Goal: Task Accomplishment & Management: Manage account settings

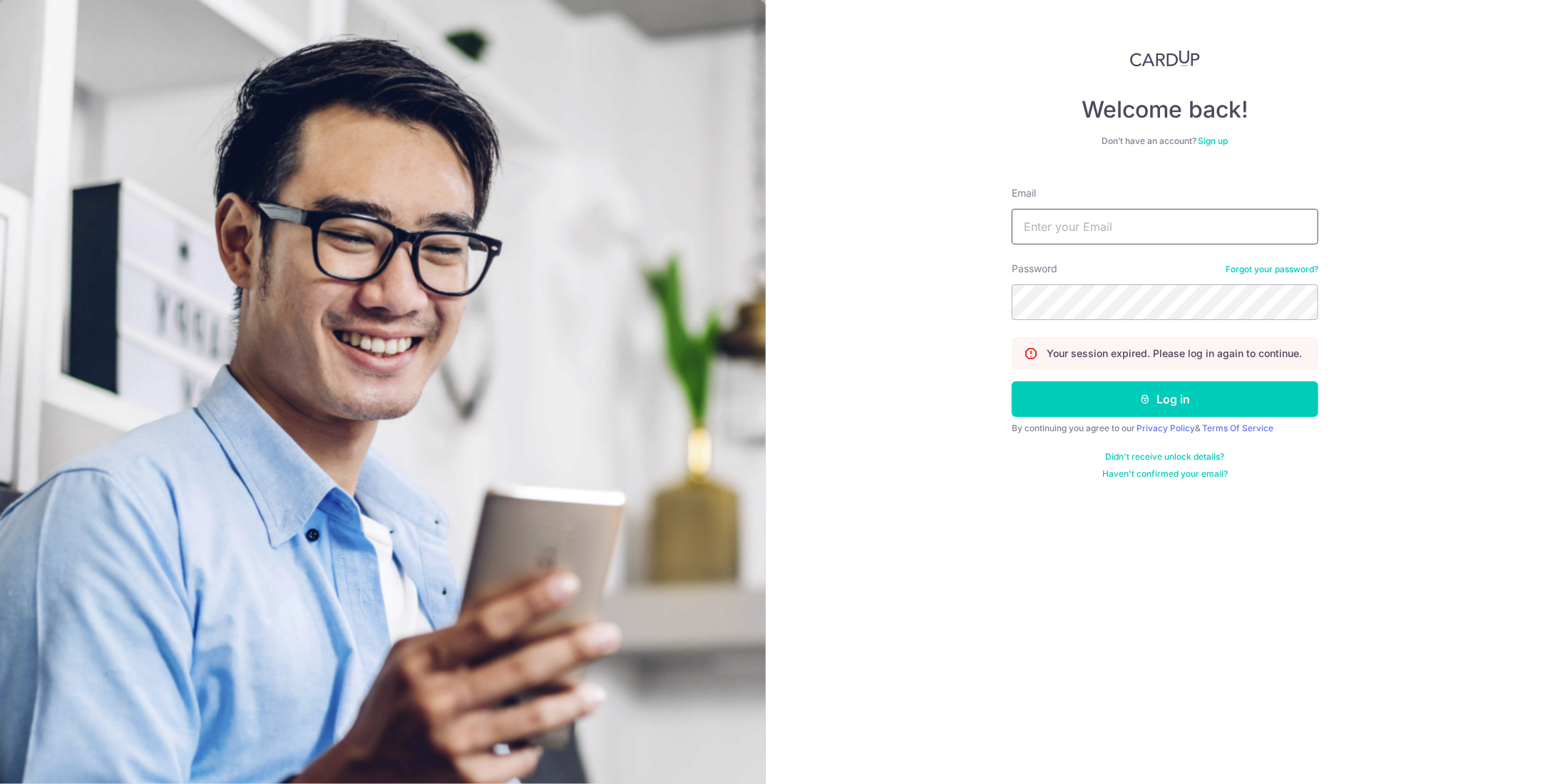
click at [1111, 229] on input "Email" at bounding box center [1165, 227] width 307 height 36
type input "[EMAIL_ADDRESS][DOMAIN_NAME]"
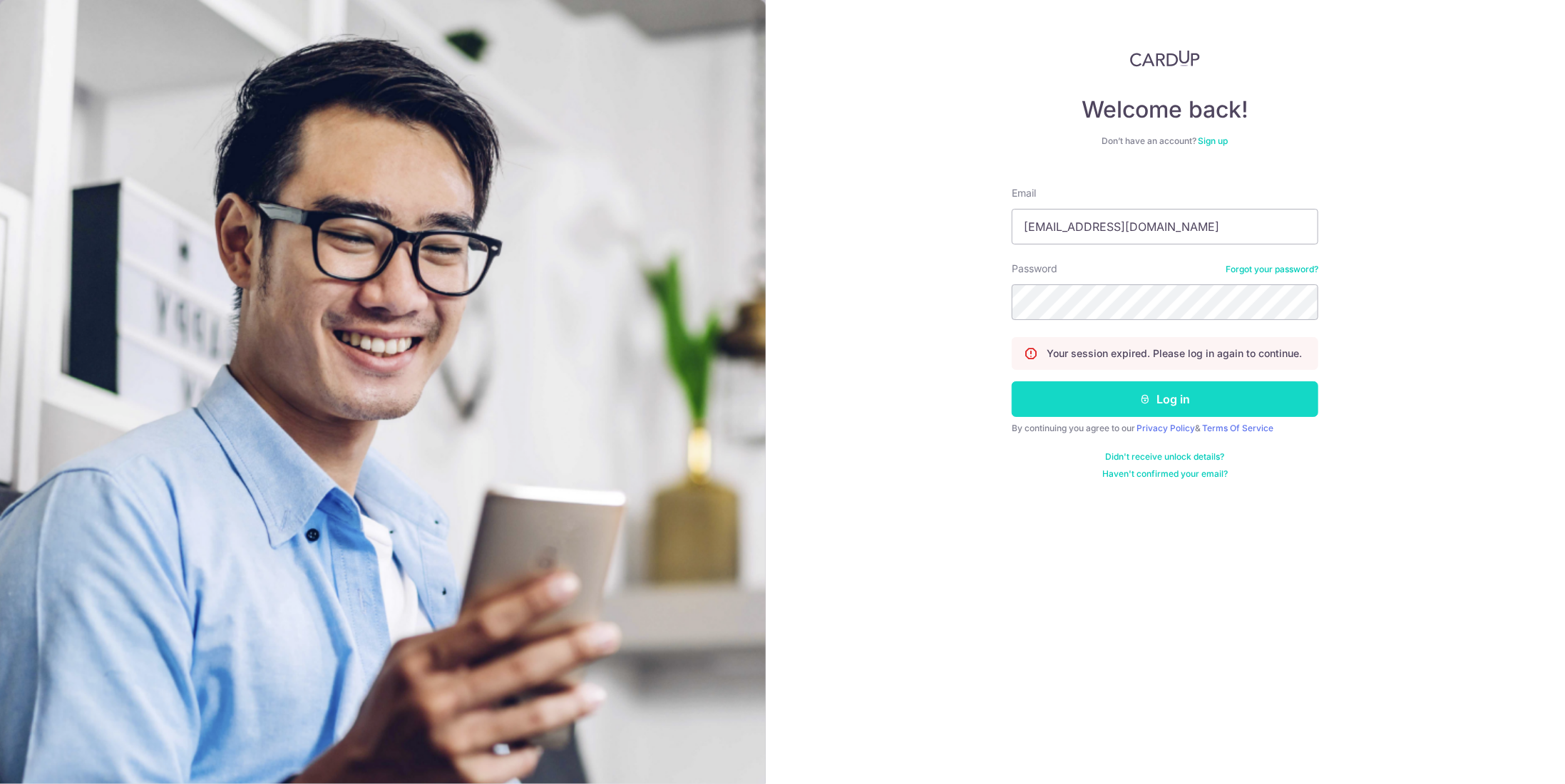
click at [1114, 396] on button "Log in" at bounding box center [1165, 400] width 307 height 36
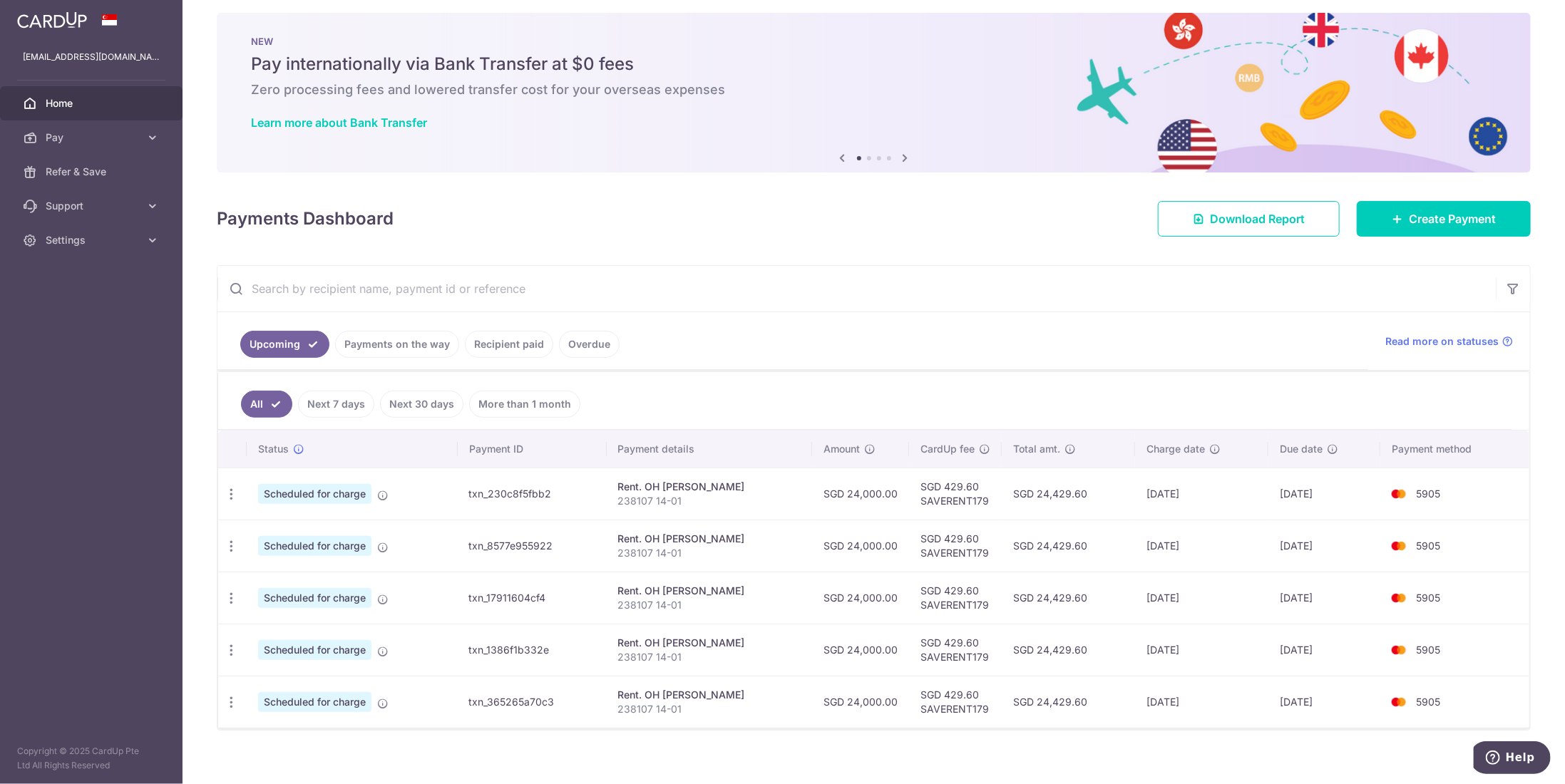
scroll to position [16, 0]
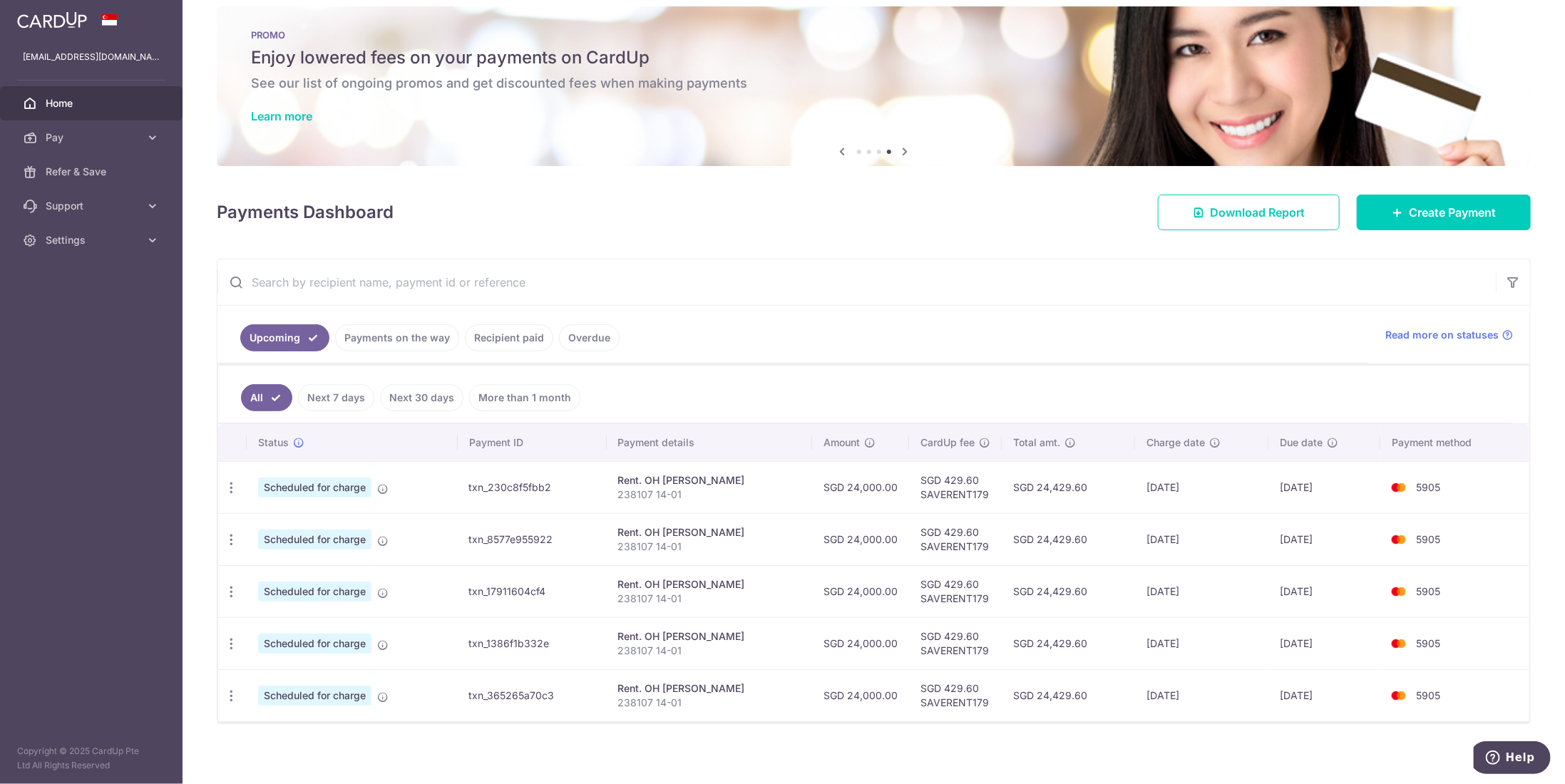
click at [839, 150] on icon at bounding box center [843, 151] width 17 height 18
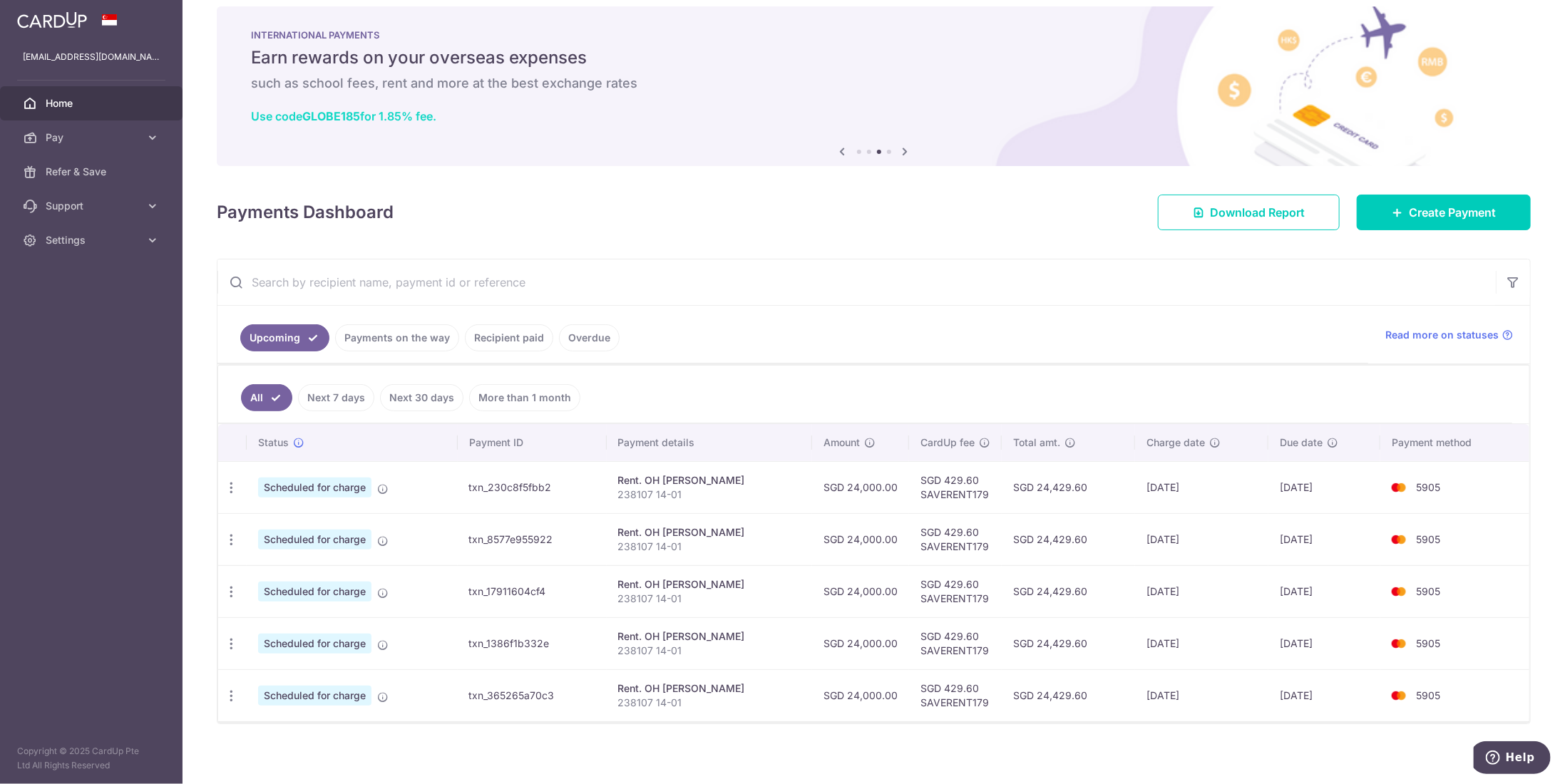
click at [315, 112] on b "GLOBE185" at bounding box center [331, 116] width 58 height 15
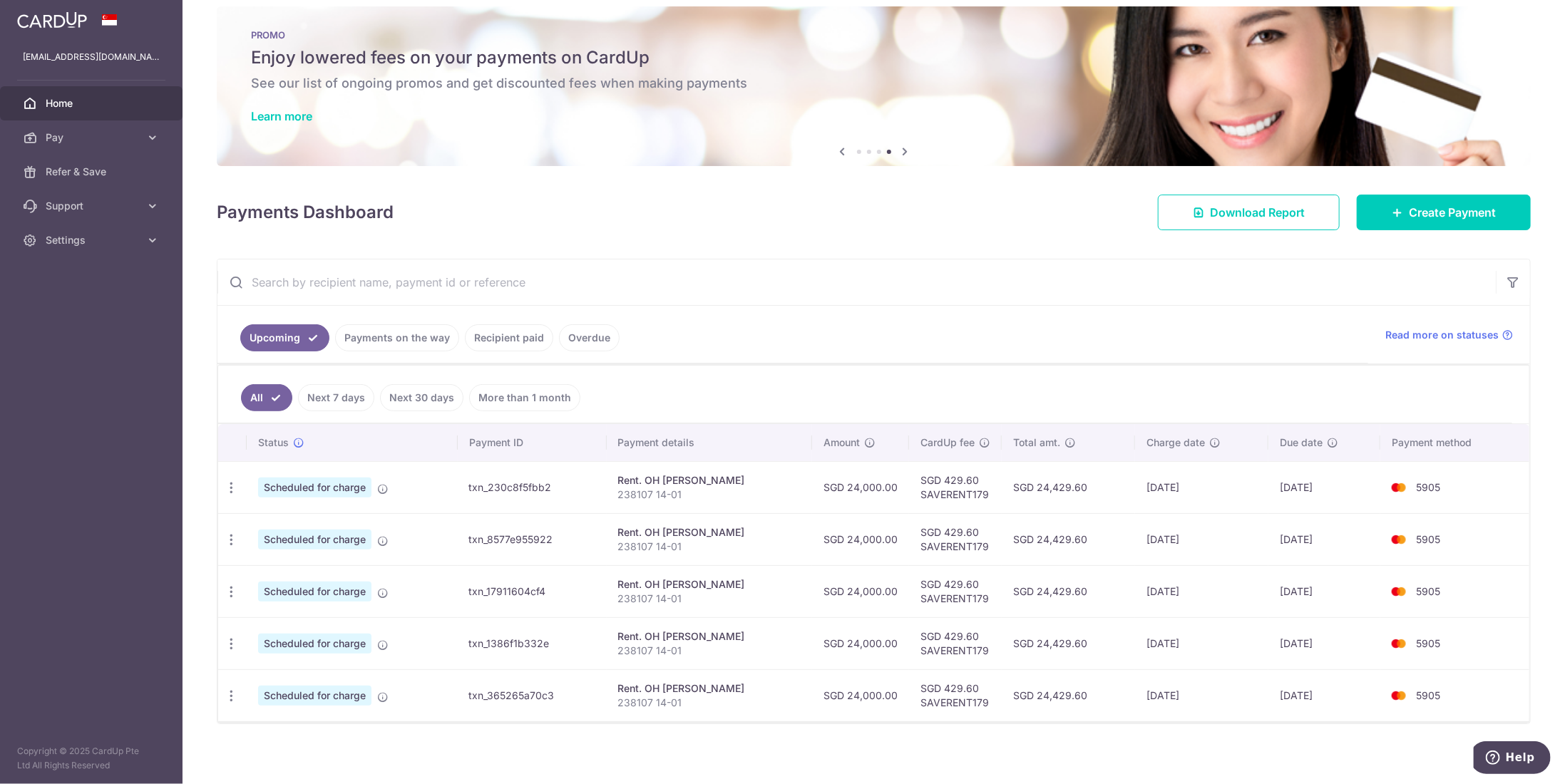
scroll to position [0, 0]
